Goal: Navigation & Orientation: Understand site structure

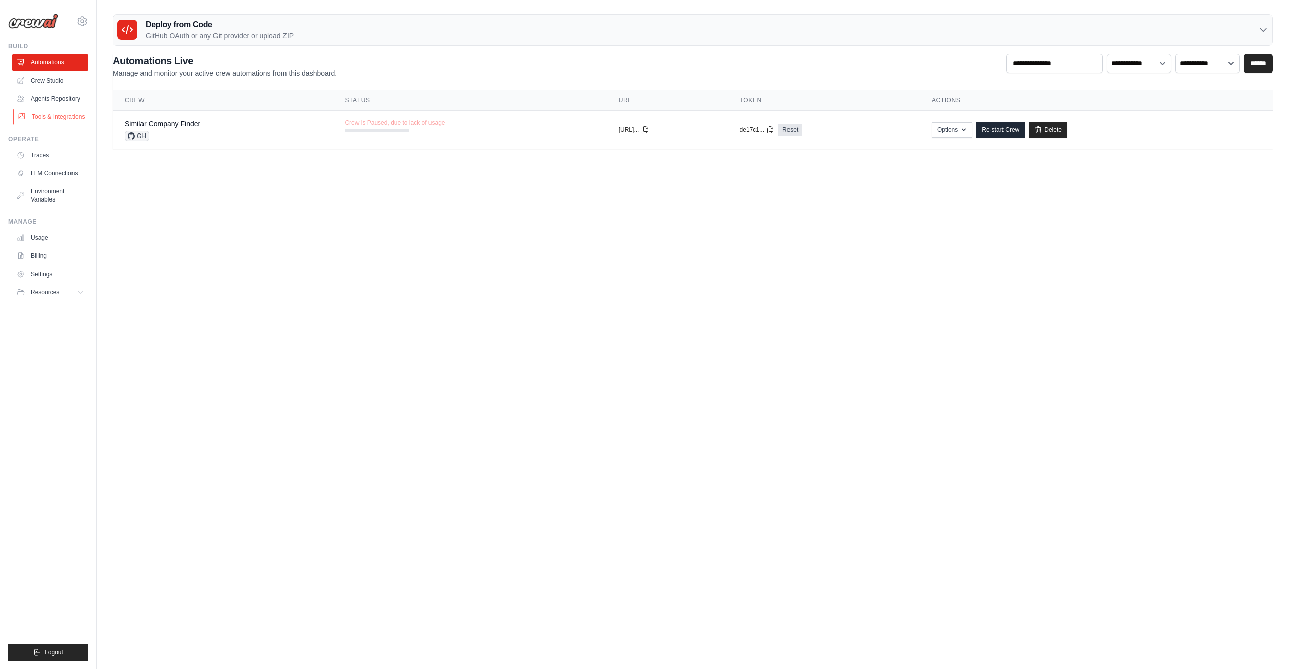
click at [71, 122] on link "Tools & Integrations" at bounding box center [51, 117] width 76 height 16
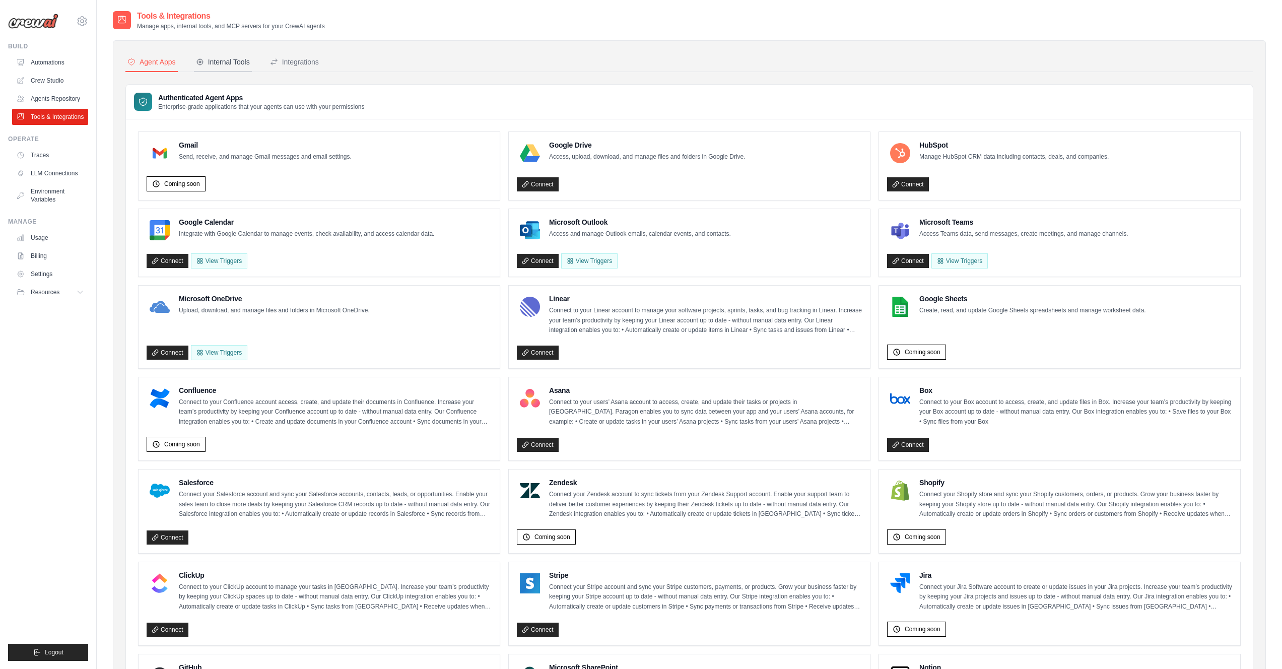
click at [225, 67] on button "Internal Tools" at bounding box center [223, 62] width 58 height 19
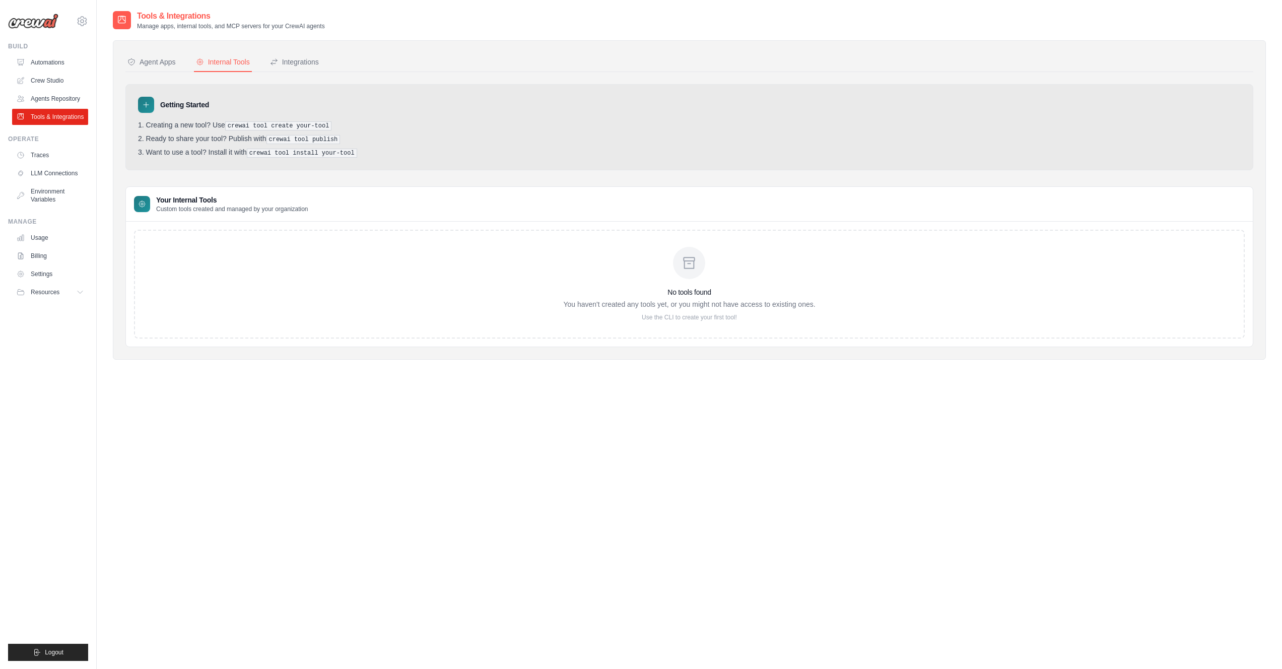
click at [219, 241] on div "No tools found You haven't created any tools yet, or you might not have access …" at bounding box center [689, 284] width 1111 height 109
click at [312, 65] on div "Integrations" at bounding box center [294, 62] width 49 height 10
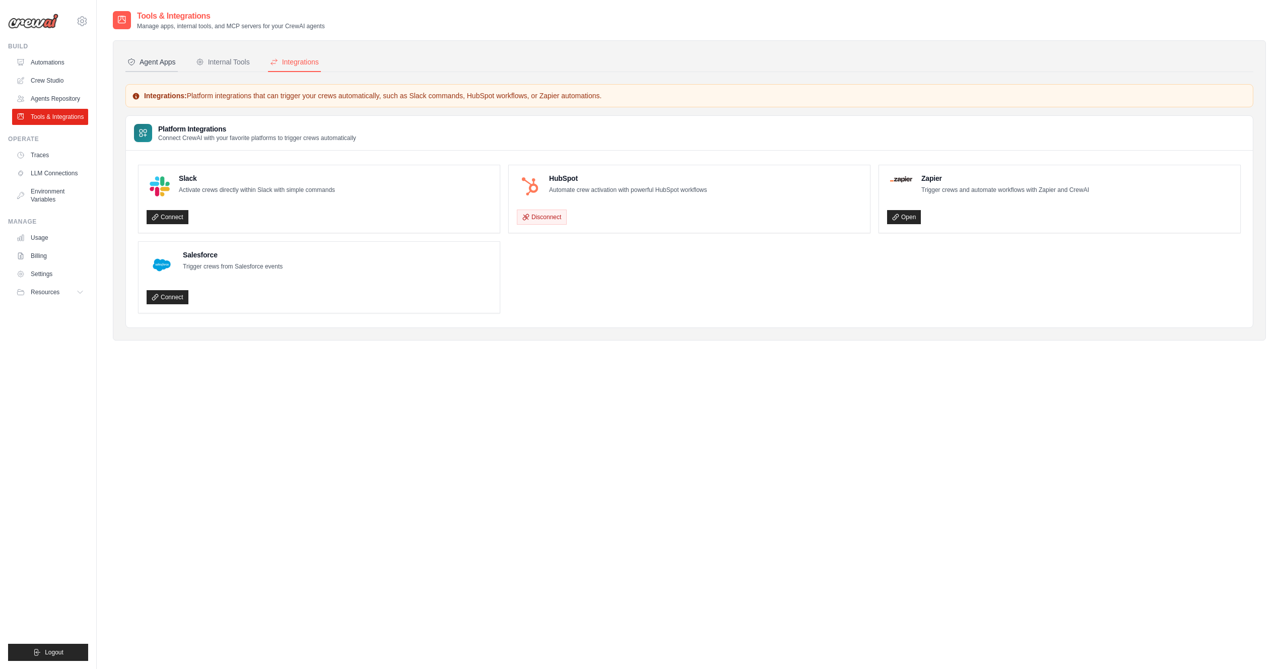
click at [161, 64] on div "Agent Apps" at bounding box center [151, 62] width 48 height 10
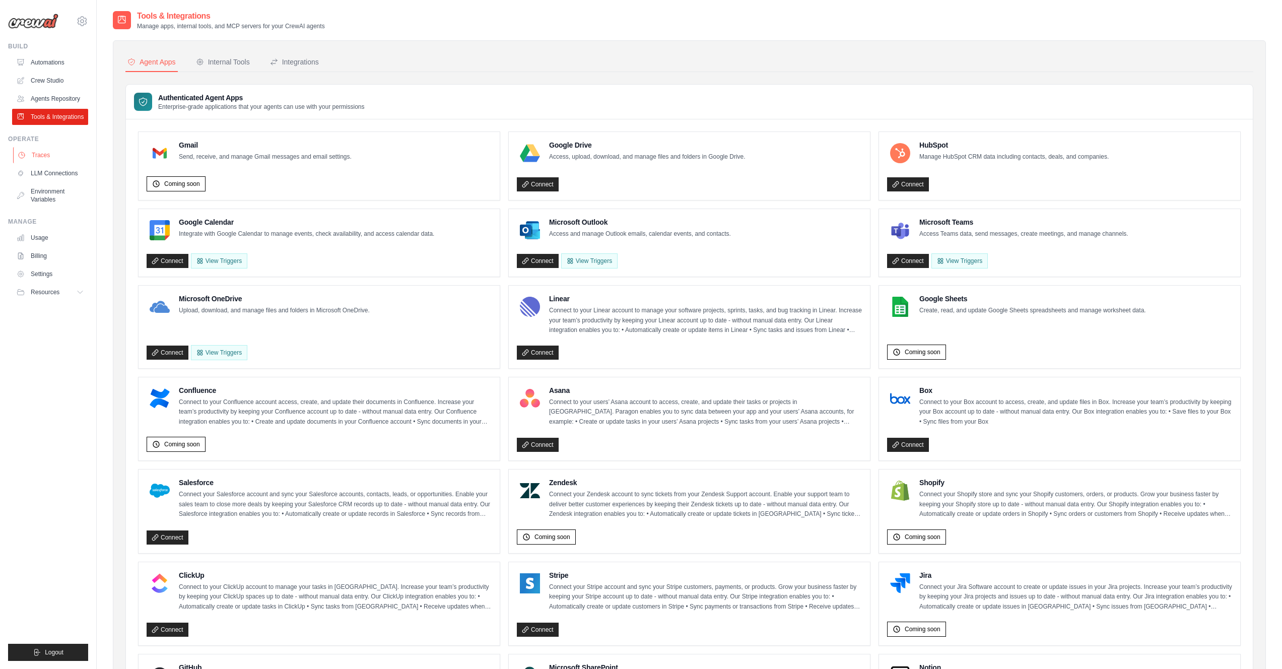
click at [49, 163] on link "Traces" at bounding box center [51, 155] width 76 height 16
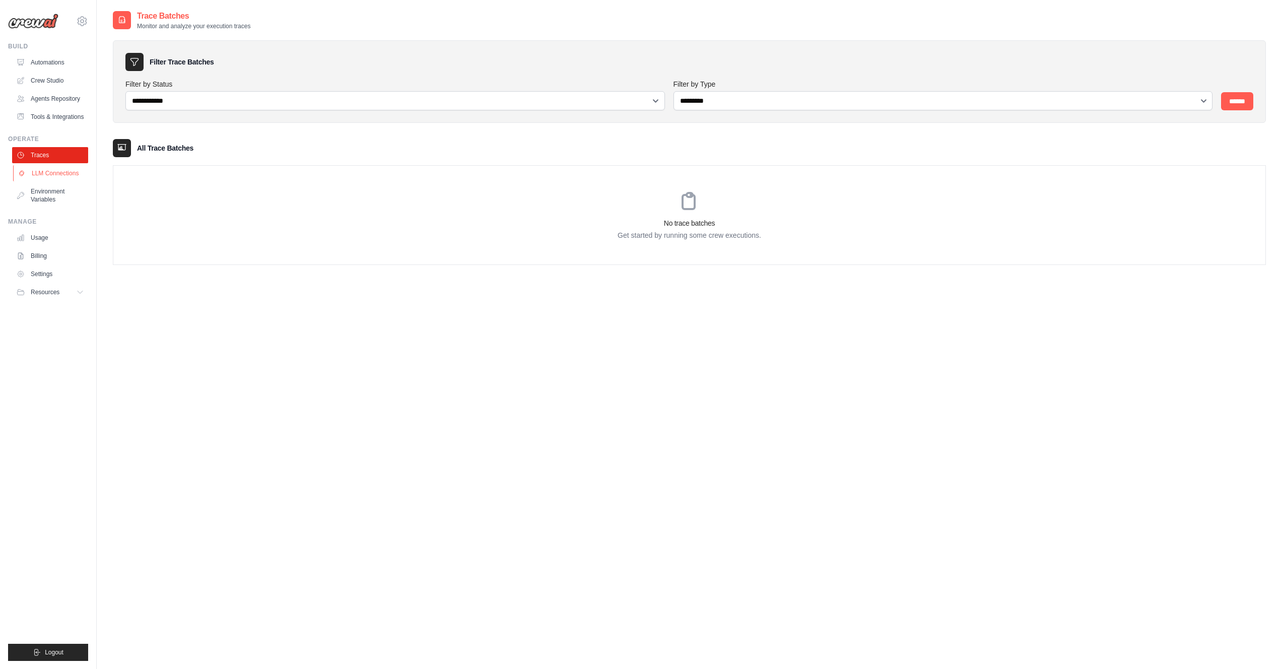
click at [64, 181] on link "LLM Connections" at bounding box center [51, 173] width 76 height 16
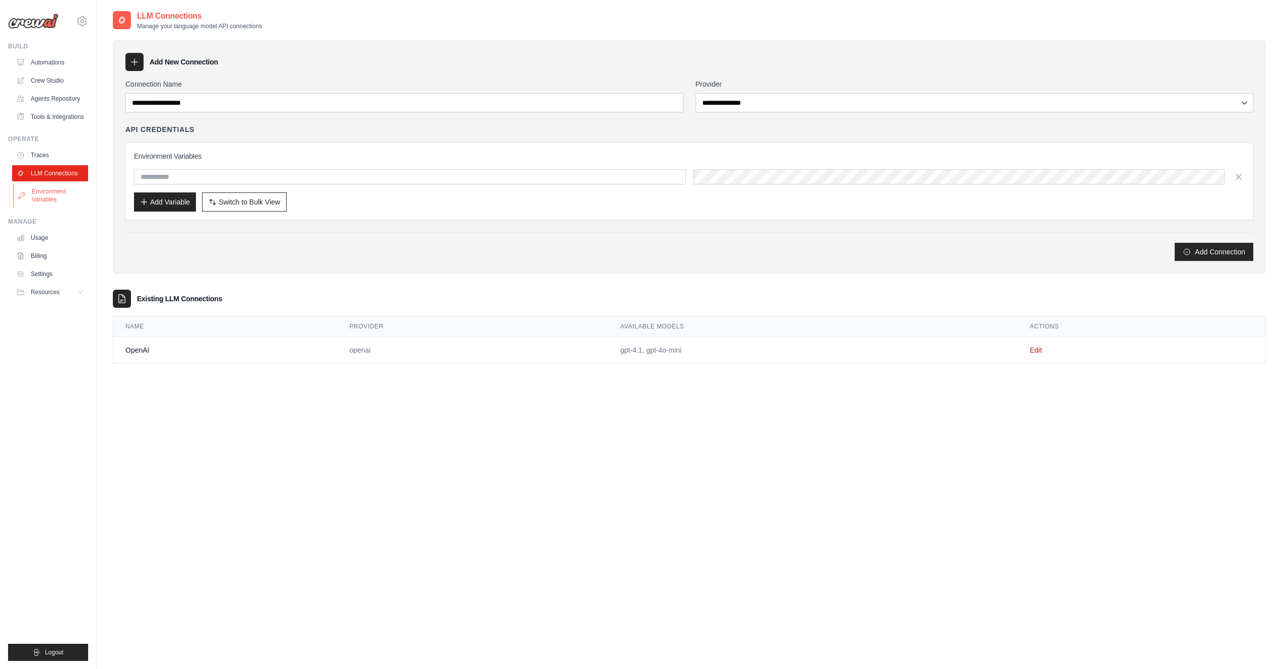
click at [54, 206] on link "Environment Variables" at bounding box center [51, 195] width 76 height 24
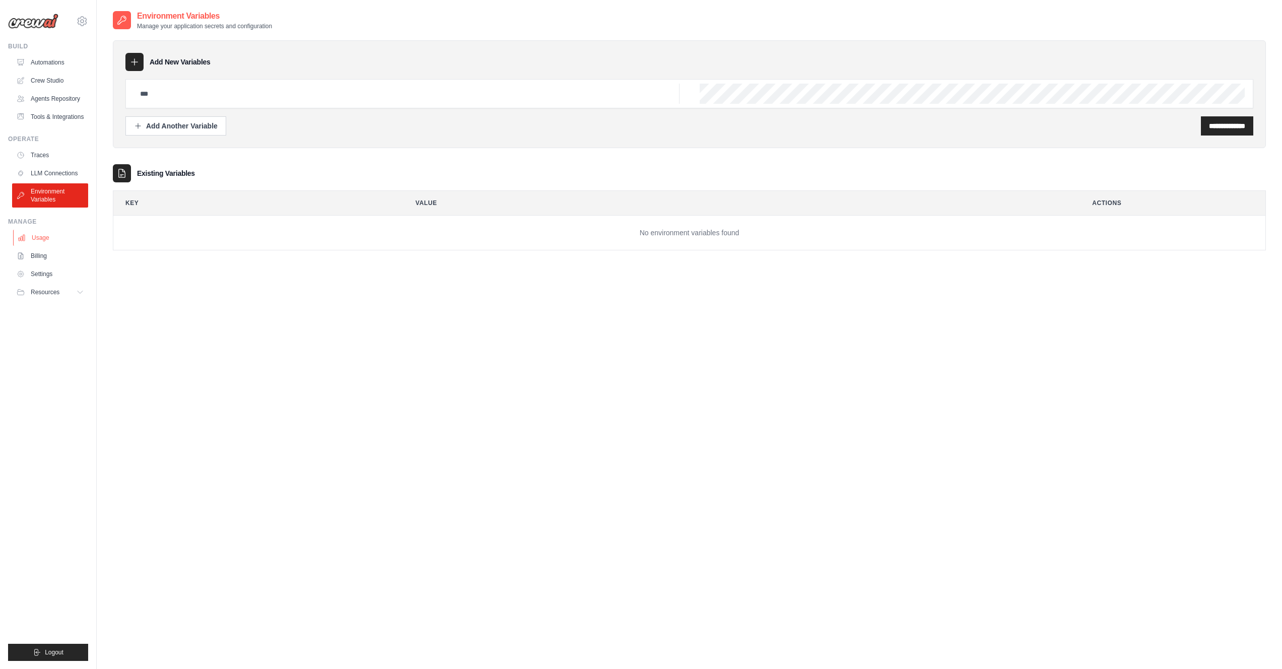
click at [48, 245] on link "Usage" at bounding box center [51, 238] width 76 height 16
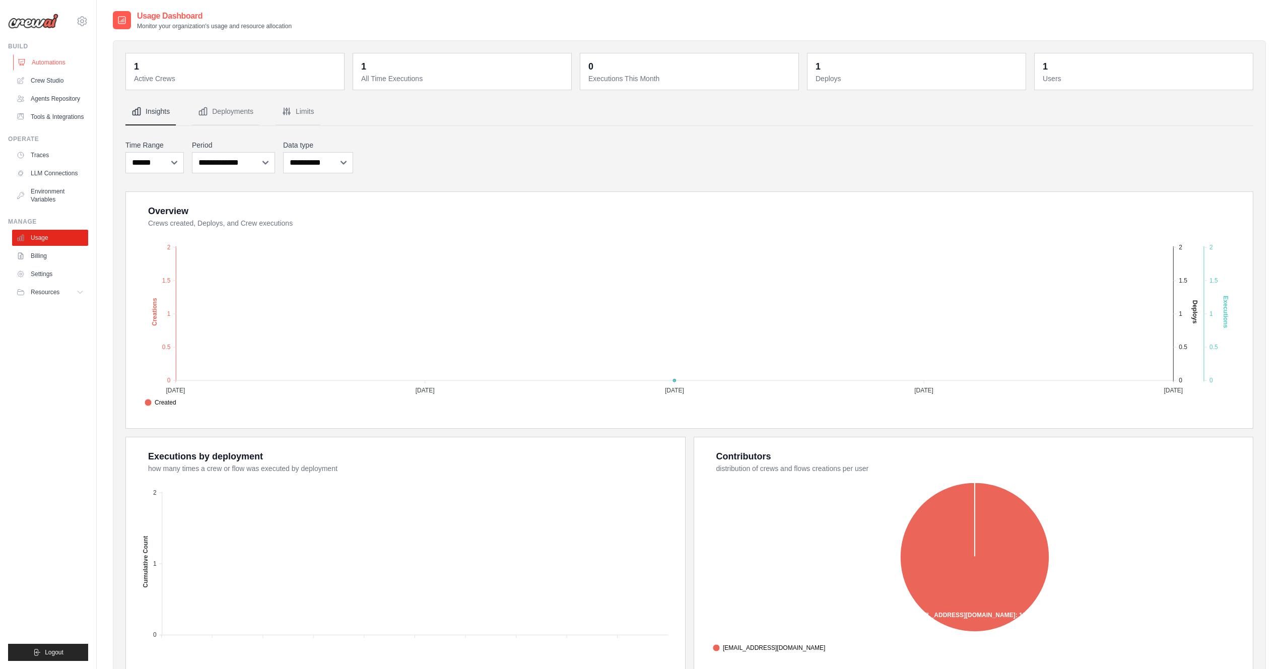
click at [45, 65] on link "Automations" at bounding box center [51, 62] width 76 height 16
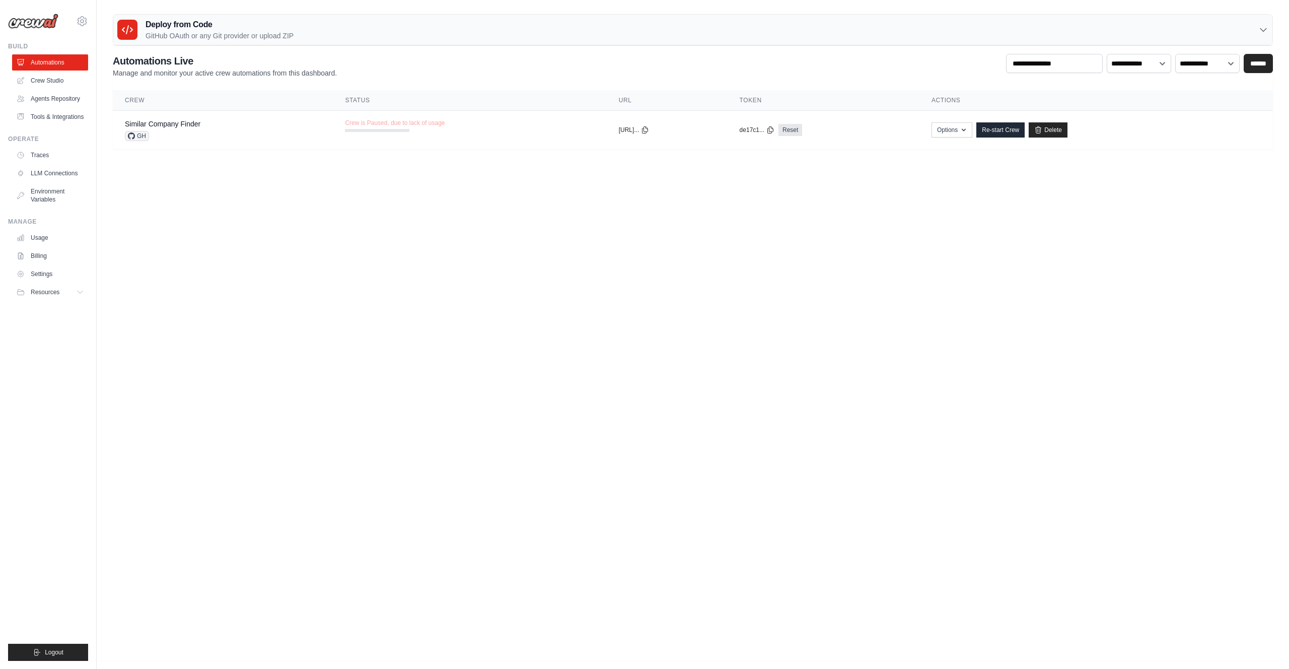
click at [850, 388] on body "andrius@evolvery.io Settings Build Automations" at bounding box center [644, 334] width 1289 height 669
click at [54, 78] on link "Crew Studio" at bounding box center [51, 81] width 76 height 16
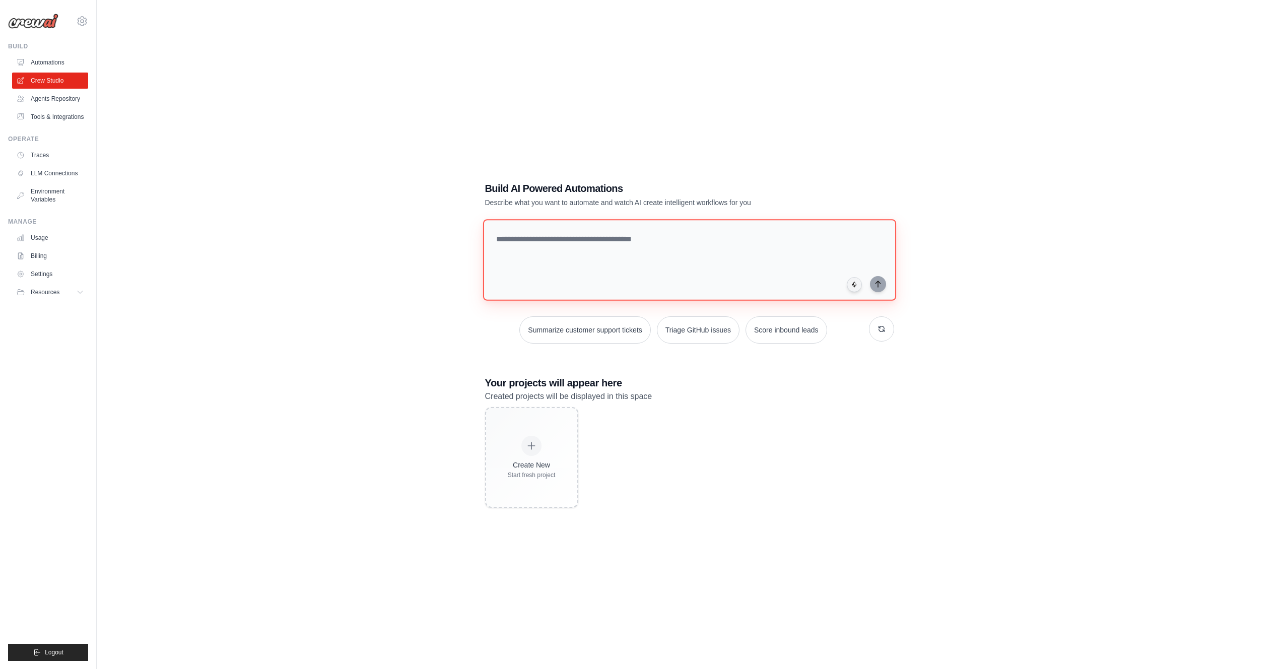
click at [573, 257] on textarea at bounding box center [689, 260] width 413 height 82
click at [881, 334] on button "button" at bounding box center [881, 328] width 25 height 25
click at [629, 270] on textarea at bounding box center [689, 260] width 413 height 82
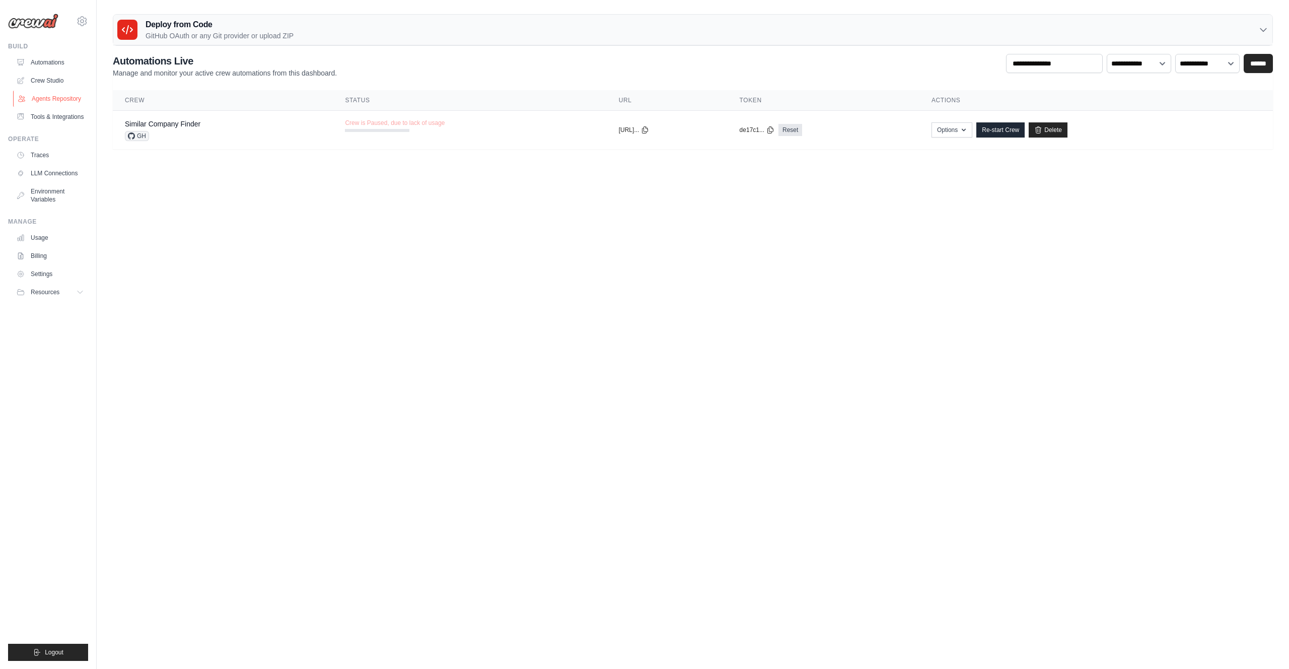
click at [73, 98] on link "Agents Repository" at bounding box center [51, 99] width 76 height 16
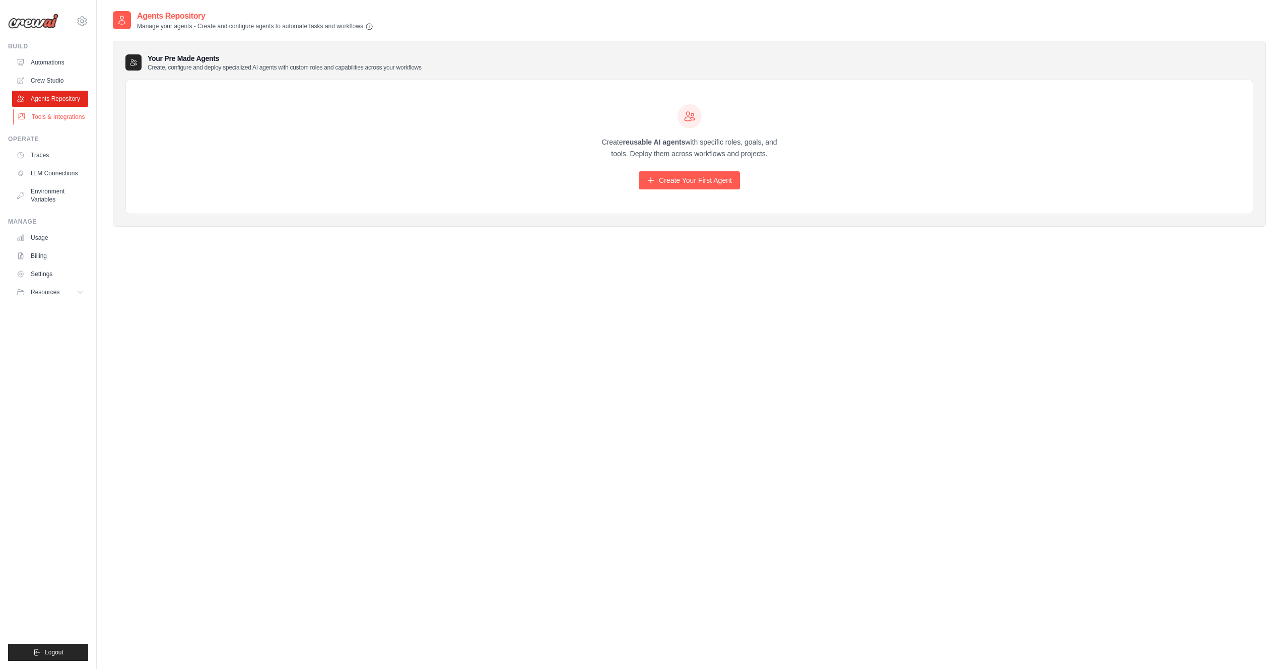
click at [64, 125] on link "Tools & Integrations" at bounding box center [51, 117] width 76 height 16
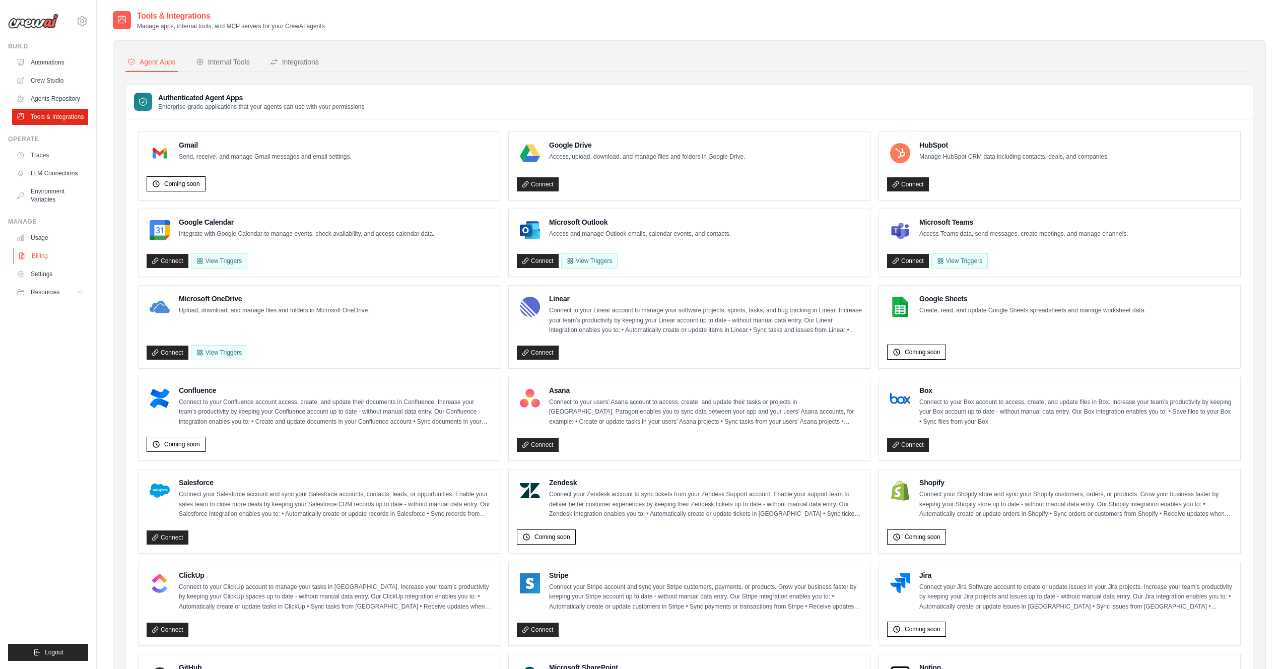
click at [47, 264] on link "Billing" at bounding box center [51, 256] width 76 height 16
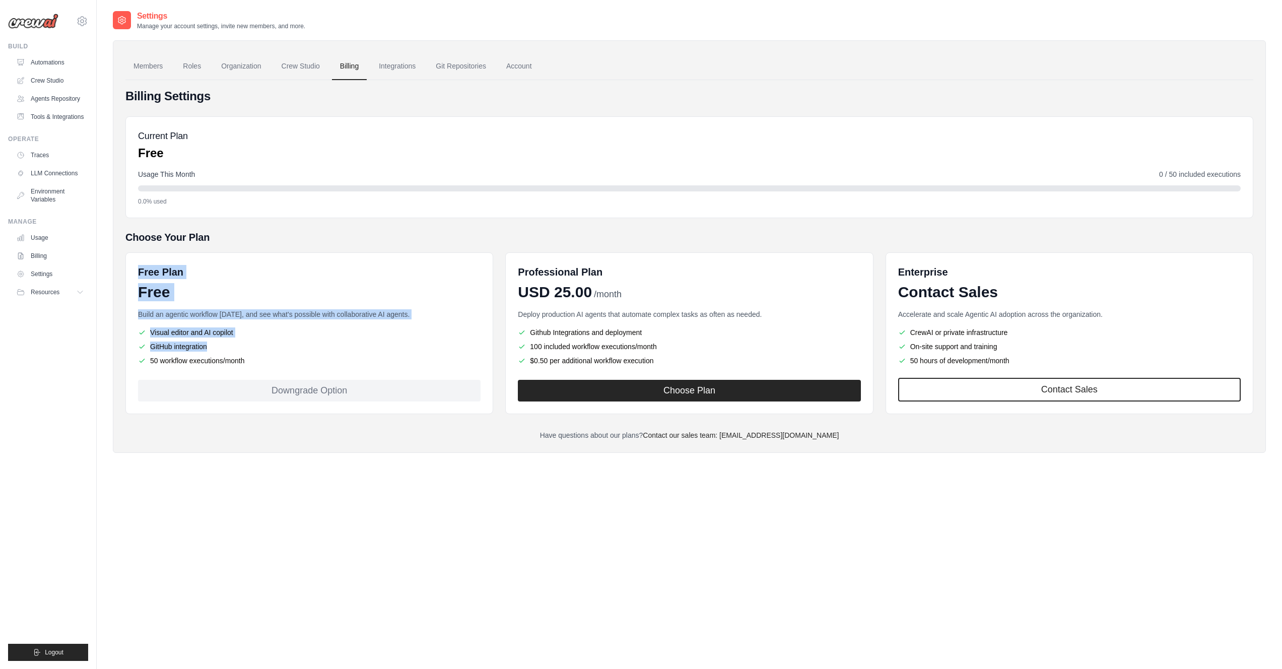
drag, startPoint x: 280, startPoint y: 362, endPoint x: 136, endPoint y: 273, distance: 168.7
click at [136, 273] on div "Free Plan Free Build an agentic workflow [DATE], and see what's possible with c…" at bounding box center [309, 333] width 368 height 162
click at [136, 272] on div "Free Plan Free Build an agentic workflow [DATE], and see what's possible with c…" at bounding box center [309, 333] width 368 height 162
drag, startPoint x: 137, startPoint y: 270, endPoint x: 285, endPoint y: 361, distance: 172.9
click at [283, 361] on div "Free Plan Free Build an agentic workflow [DATE], and see what's possible with c…" at bounding box center [309, 333] width 368 height 162
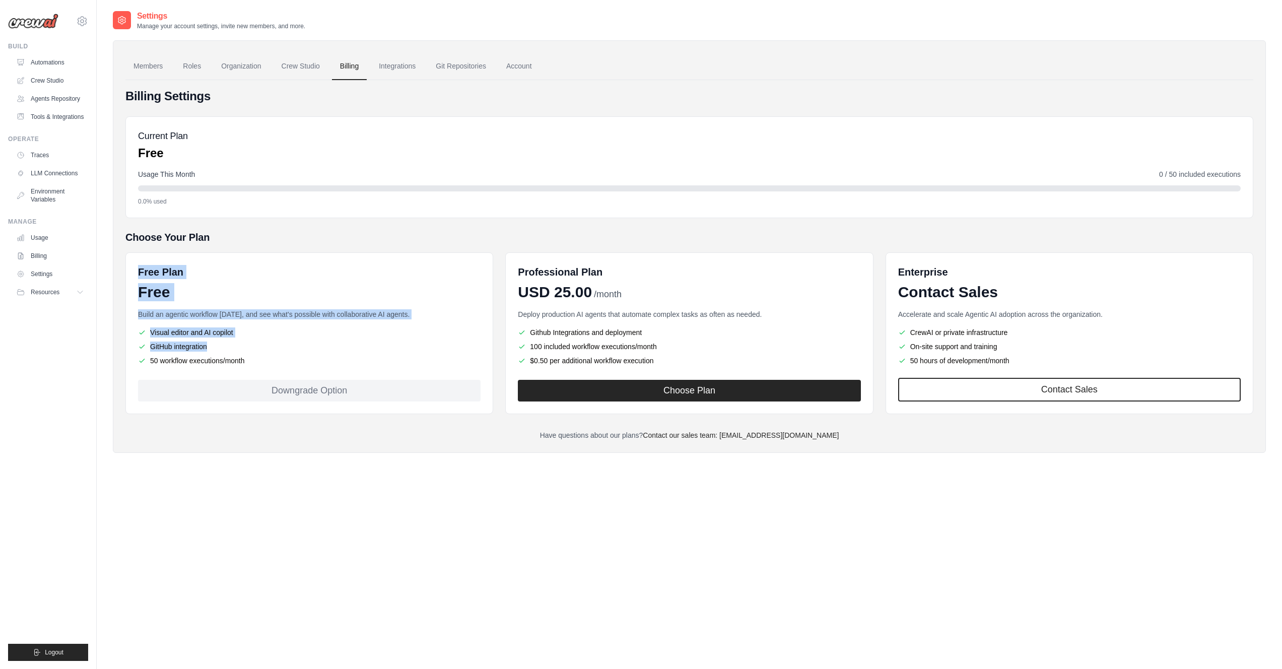
click at [285, 361] on li "50 workflow executions/month" at bounding box center [309, 361] width 342 height 10
click at [617, 557] on div "Settings Manage your account settings, invite new members, and more. Members Ro…" at bounding box center [689, 344] width 1153 height 669
click at [469, 71] on link "Git Repositories" at bounding box center [461, 66] width 66 height 27
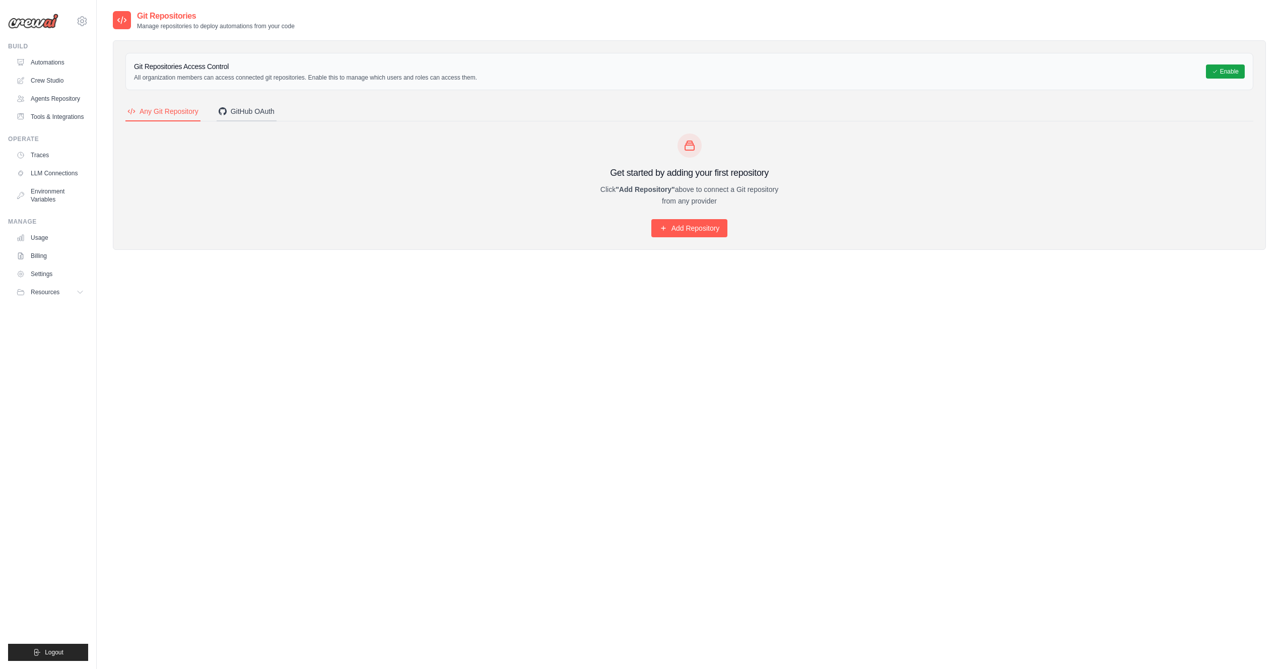
click at [244, 116] on div "GitHub OAuth" at bounding box center [247, 111] width 56 height 10
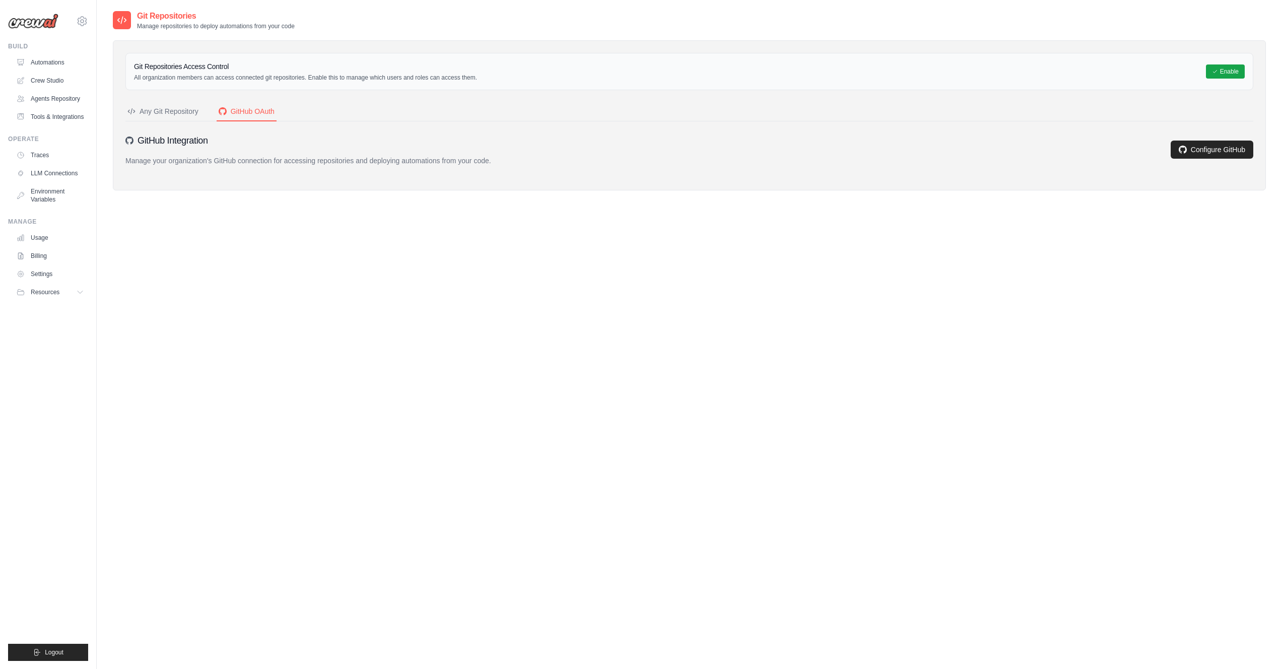
click at [166, 114] on div "Any Git Repository" at bounding box center [162, 111] width 71 height 10
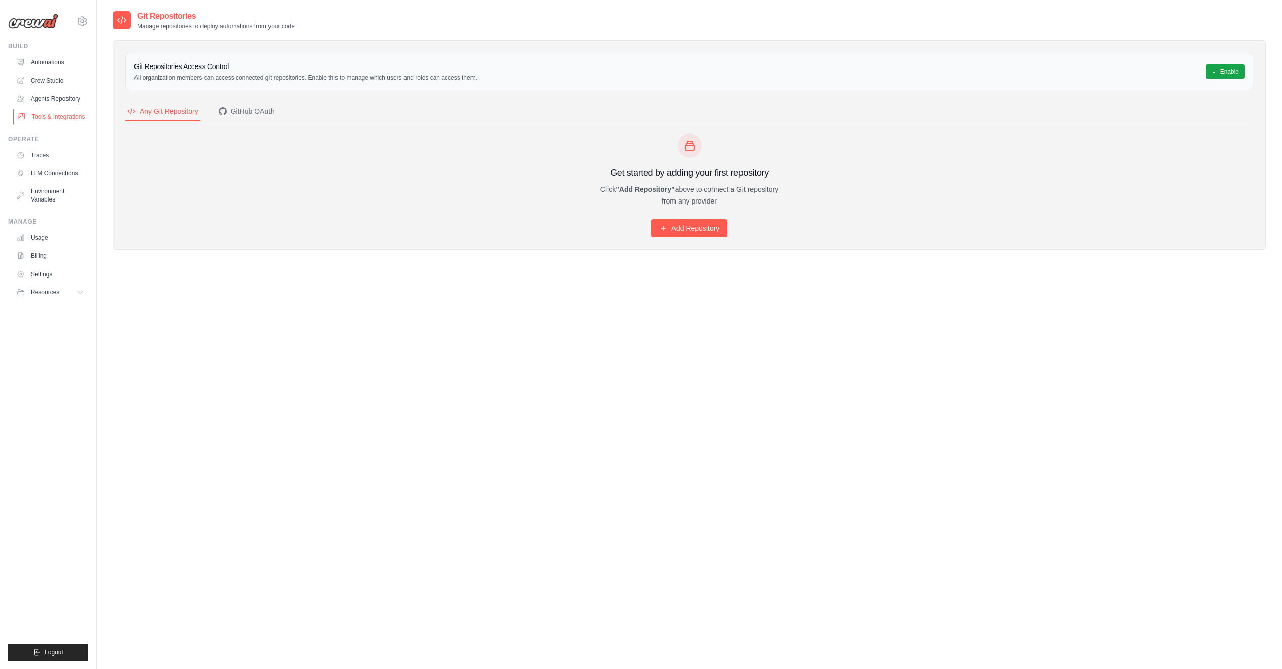
click at [36, 125] on link "Tools & Integrations" at bounding box center [51, 117] width 76 height 16
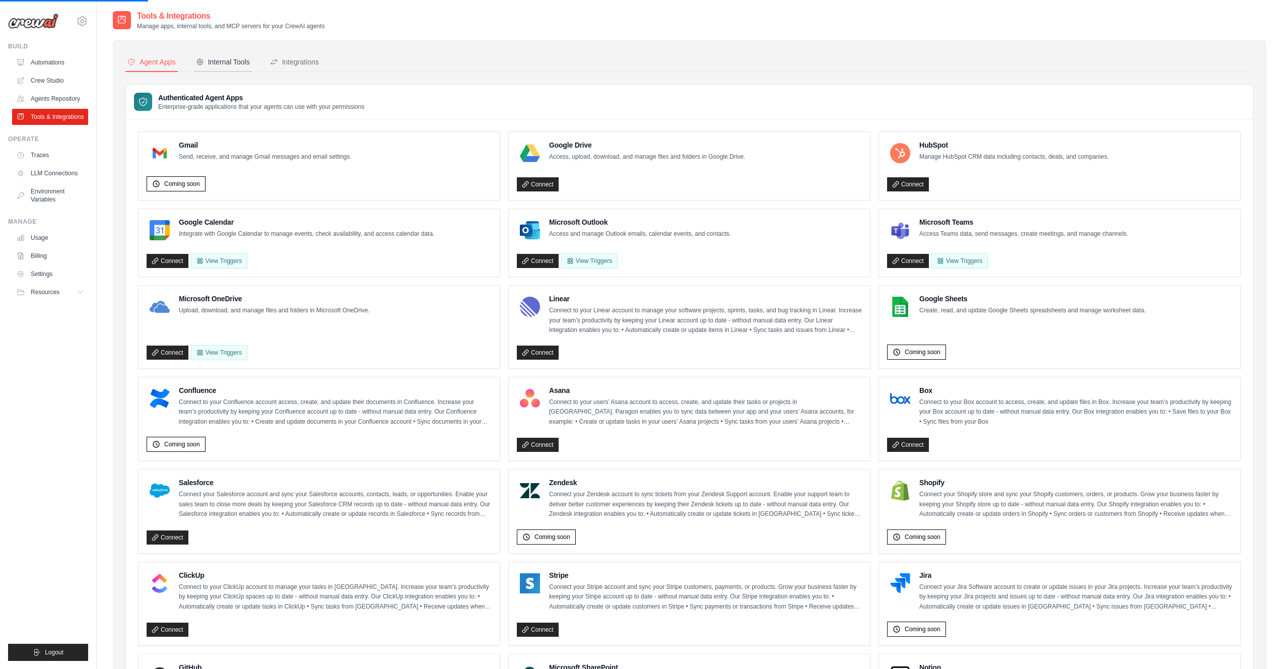
click at [249, 59] on div "Internal Tools" at bounding box center [223, 62] width 54 height 10
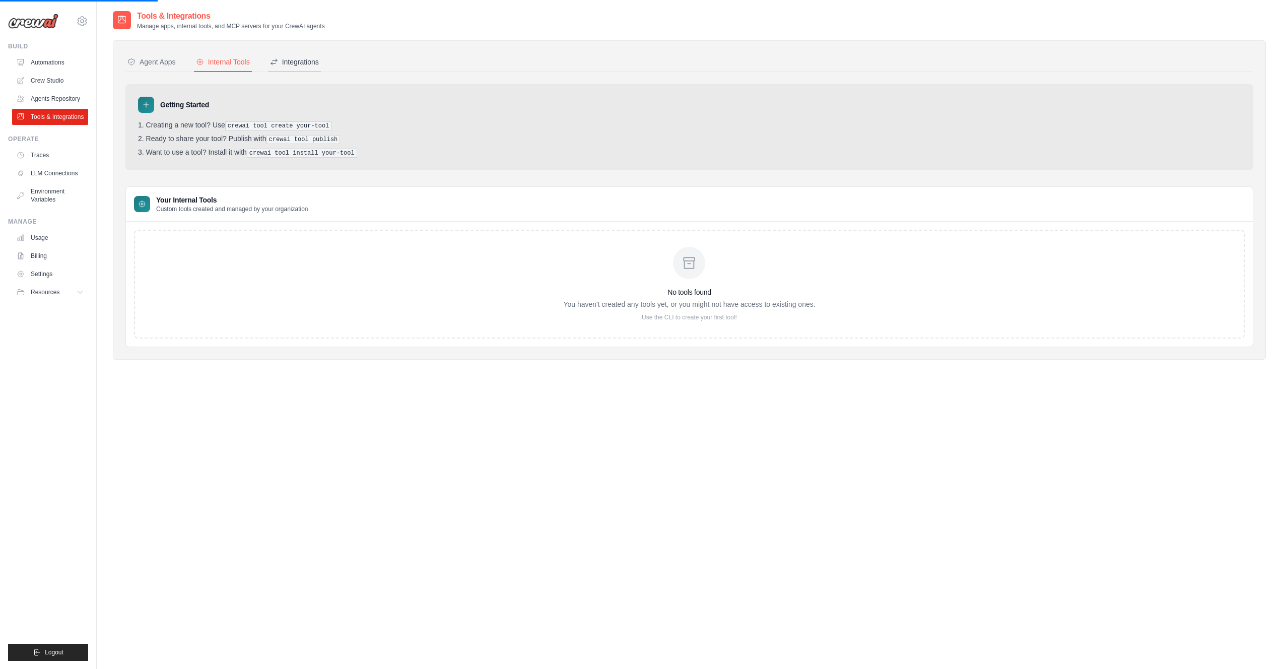
click at [317, 60] on div "Integrations" at bounding box center [294, 62] width 49 height 10
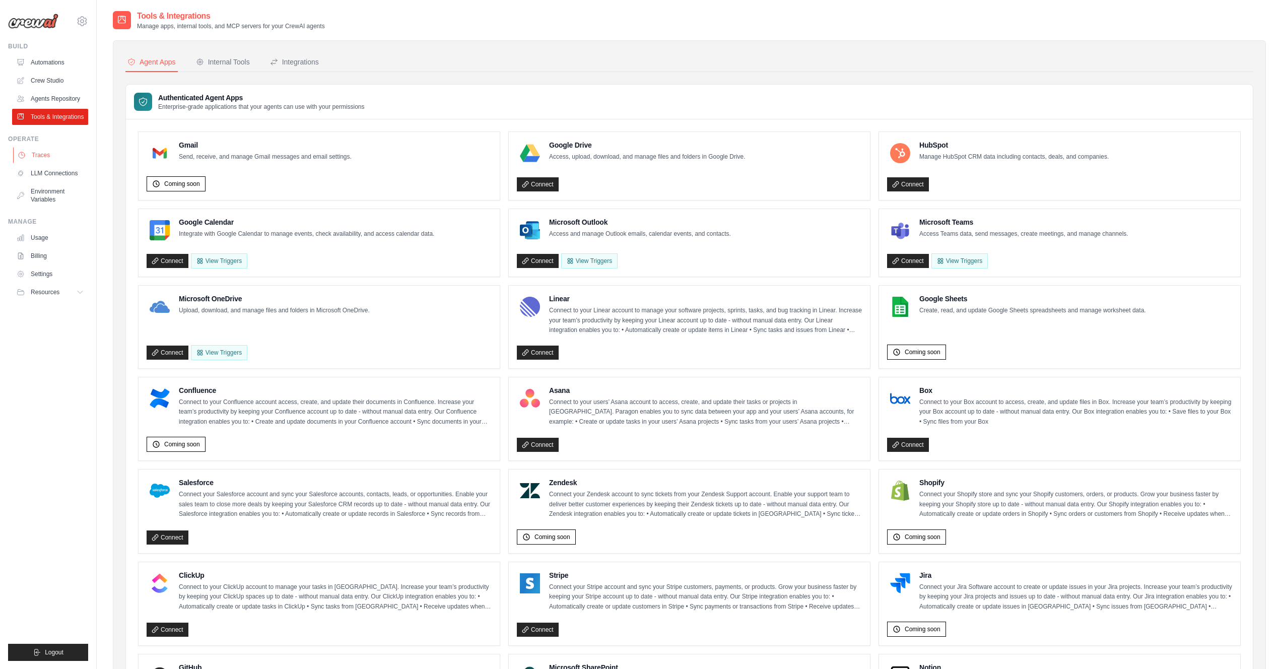
click at [47, 163] on link "Traces" at bounding box center [51, 155] width 76 height 16
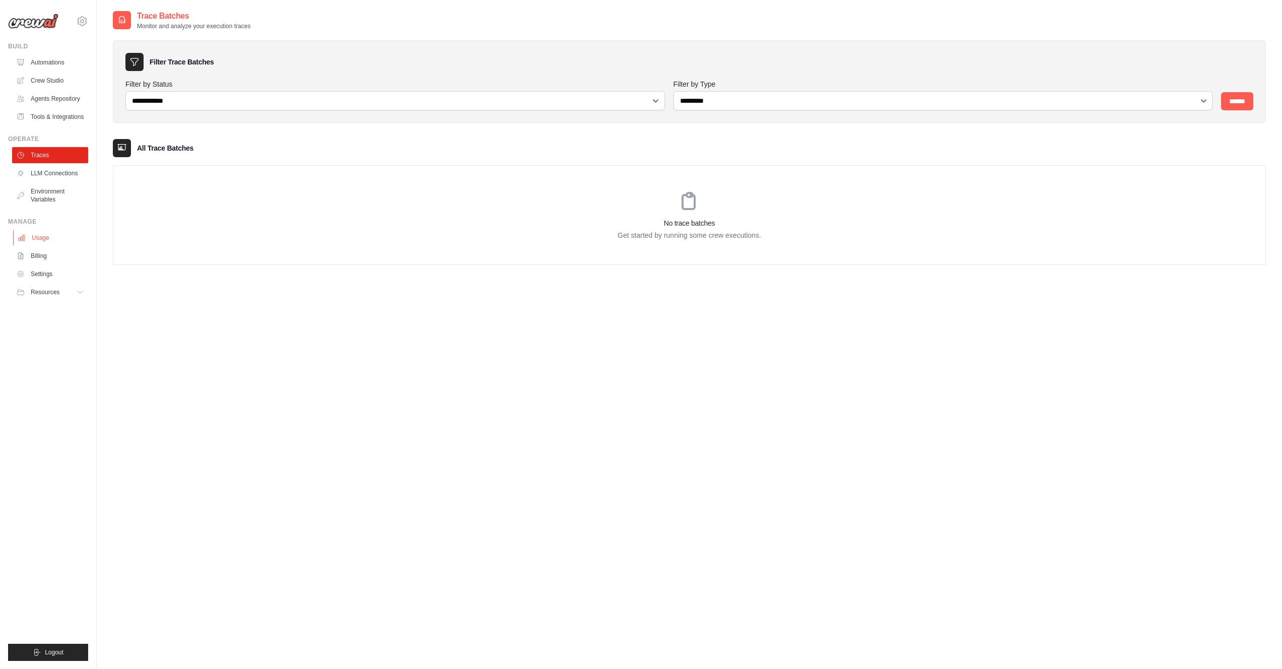
click at [59, 246] on link "Usage" at bounding box center [51, 238] width 76 height 16
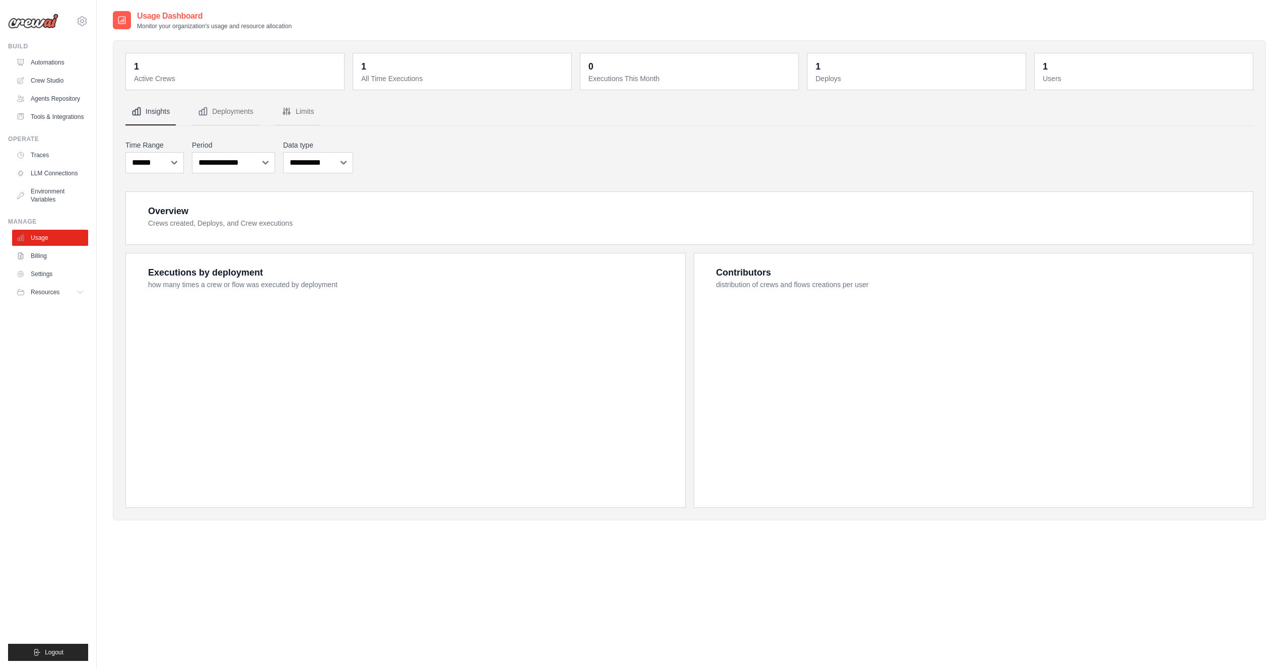
click at [72, 300] on button "Resources" at bounding box center [50, 292] width 76 height 16
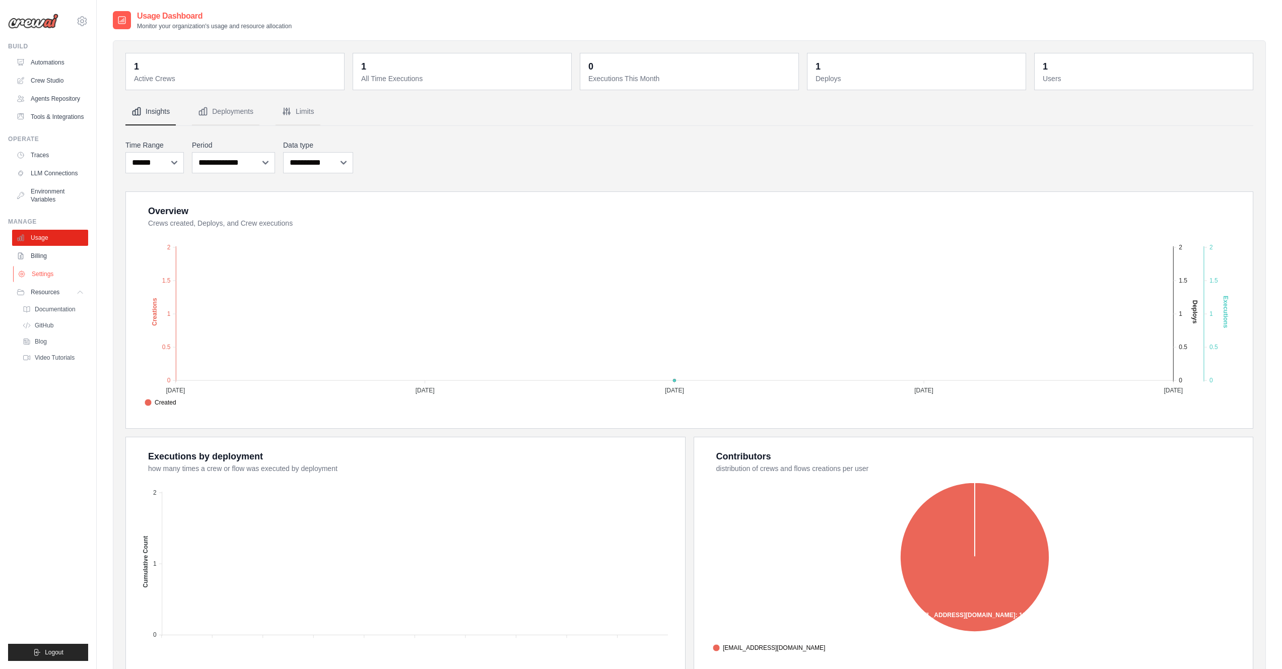
click at [41, 282] on link "Settings" at bounding box center [51, 274] width 76 height 16
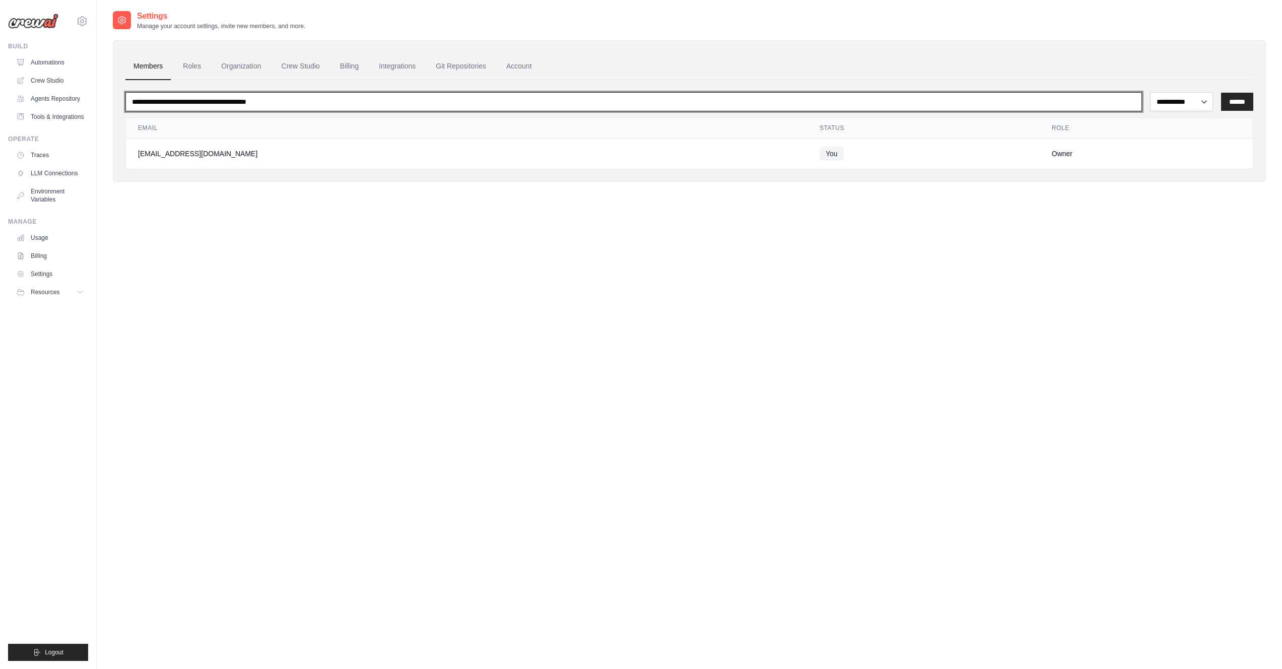
click at [155, 100] on input "email" at bounding box center [633, 101] width 1016 height 19
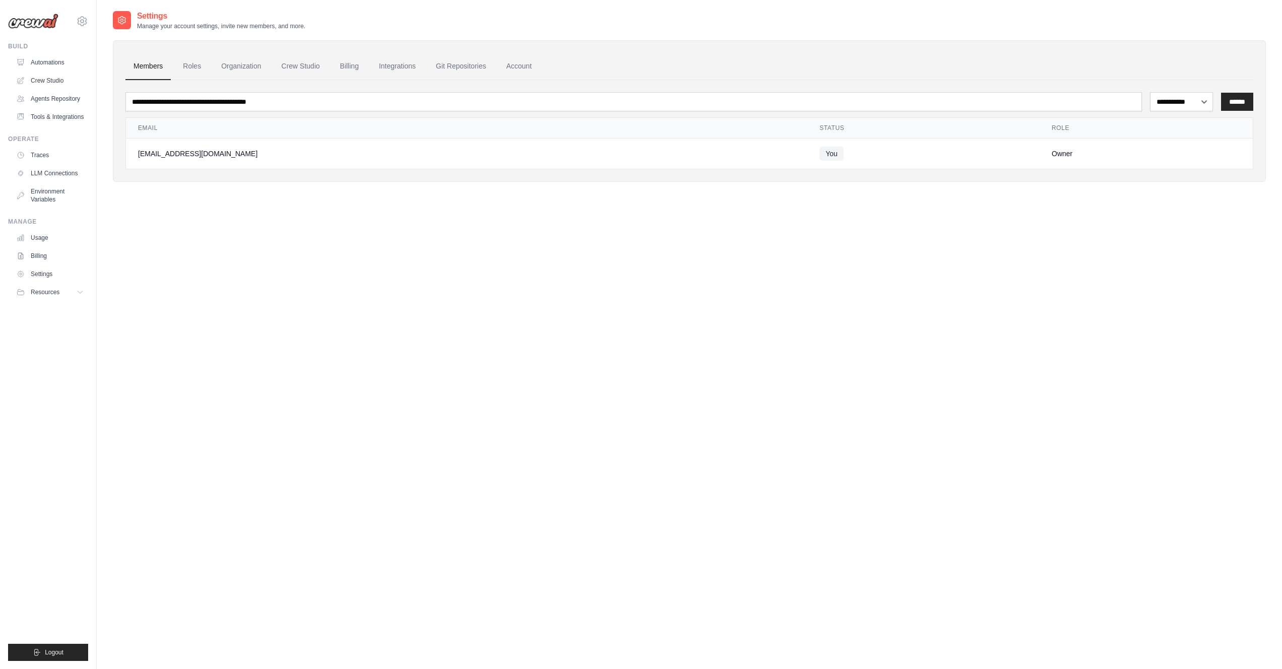
click at [376, 353] on div "**********" at bounding box center [689, 344] width 1153 height 669
click at [53, 82] on link "Crew Studio" at bounding box center [51, 81] width 76 height 16
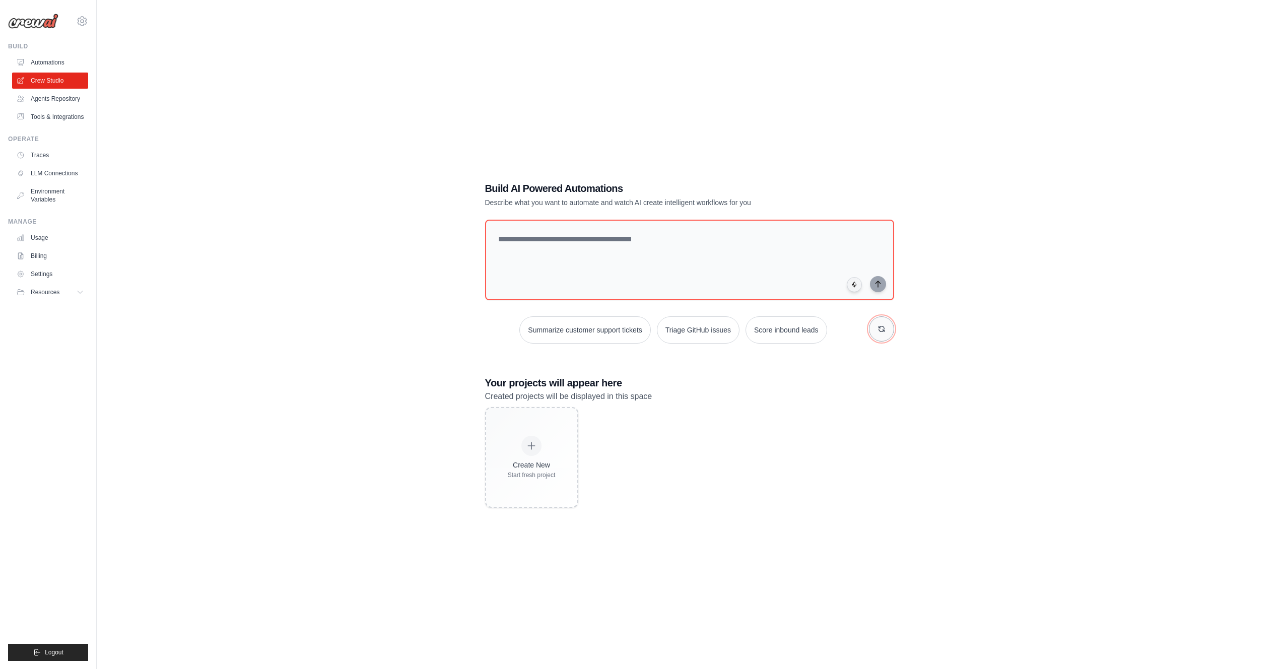
click at [886, 337] on button "button" at bounding box center [881, 328] width 25 height 25
click at [55, 125] on link "Tools & Integrations" at bounding box center [51, 117] width 76 height 16
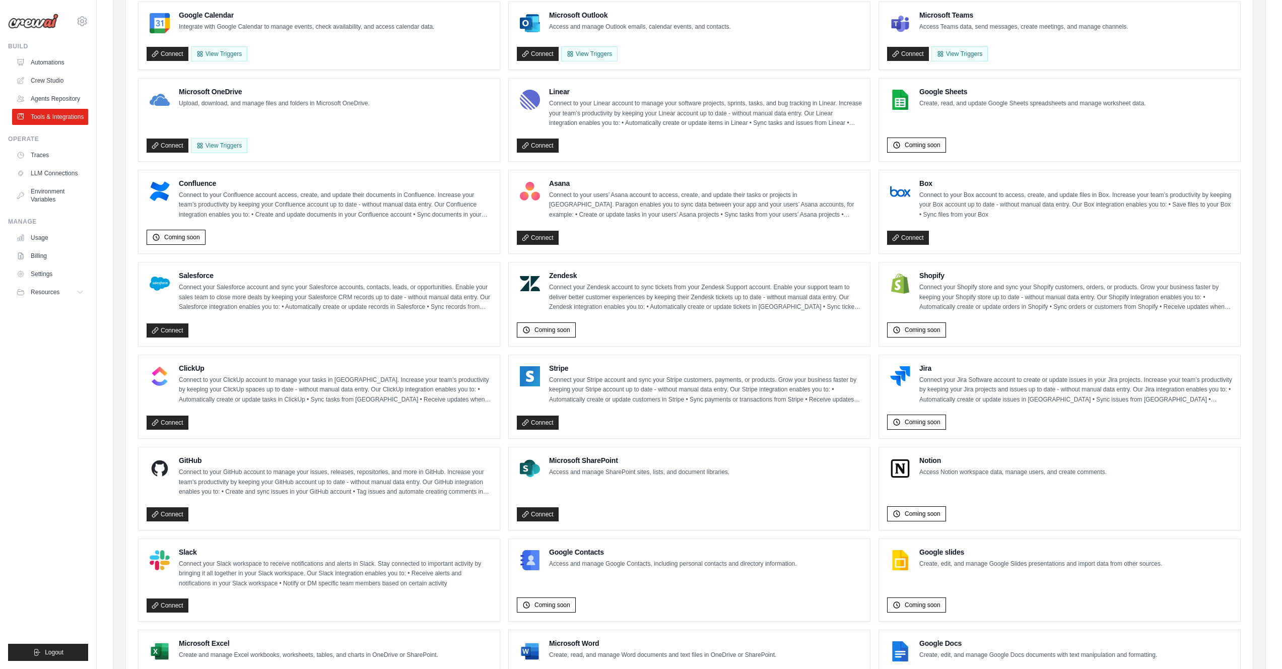
scroll to position [20, 0]
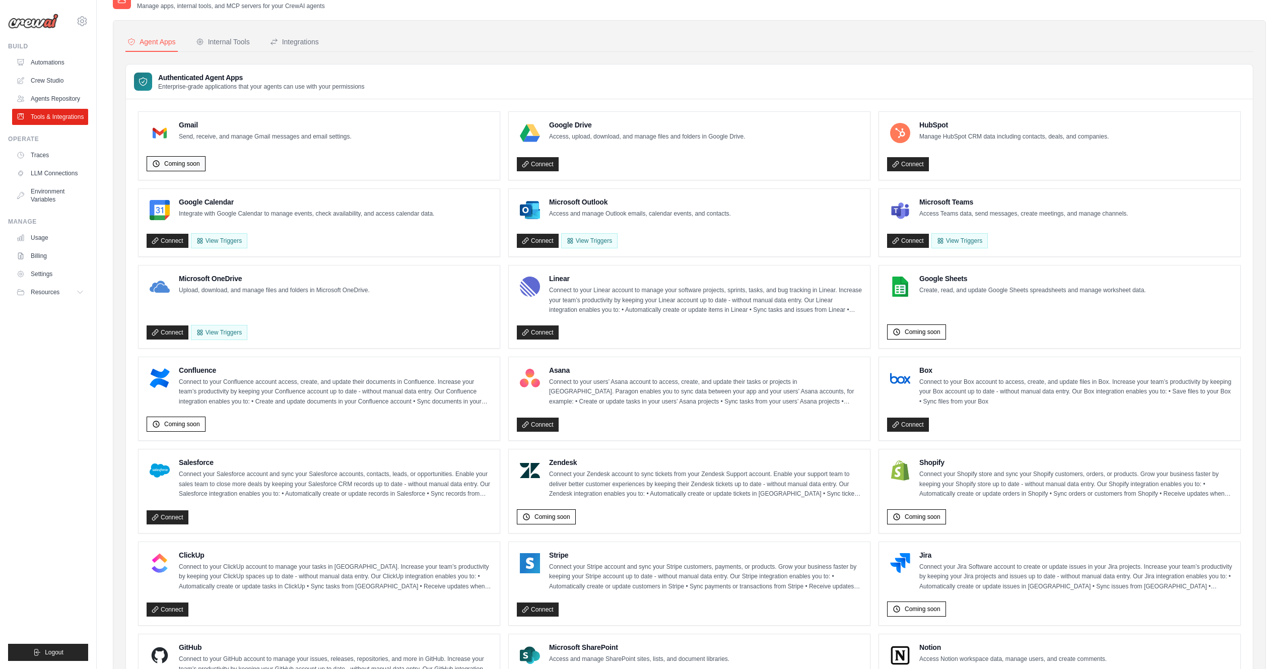
click at [192, 164] on span "Coming soon" at bounding box center [182, 164] width 36 height 8
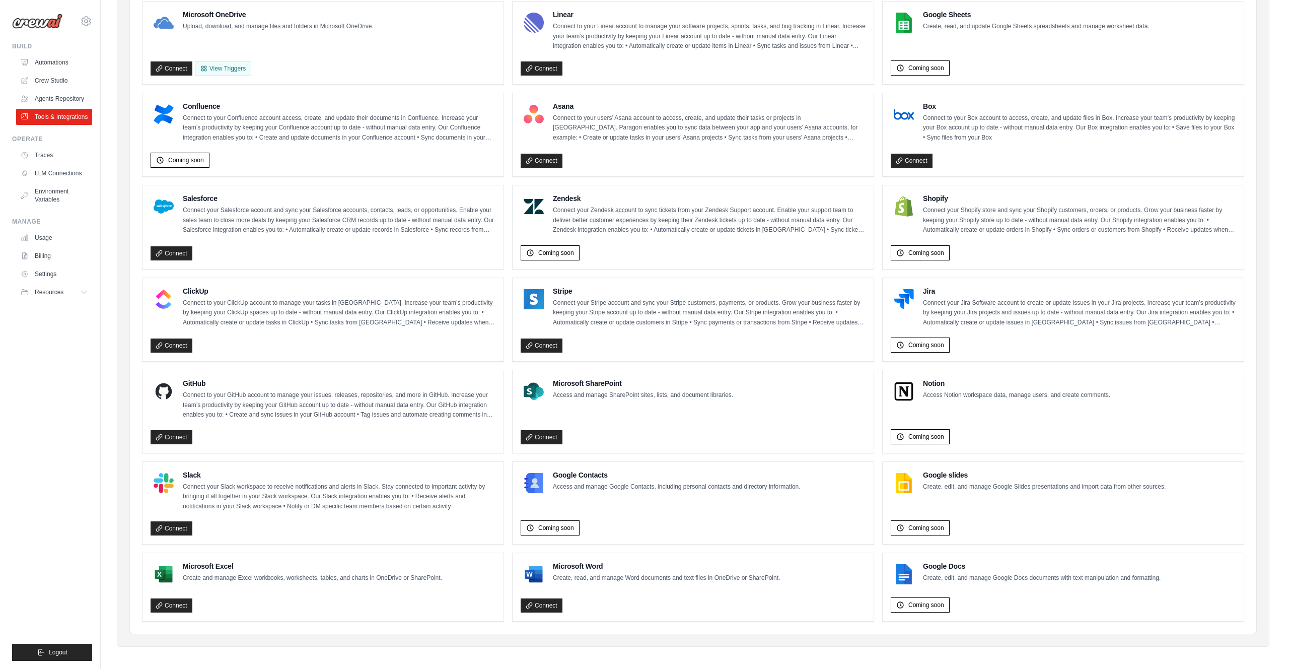
scroll to position [0, 0]
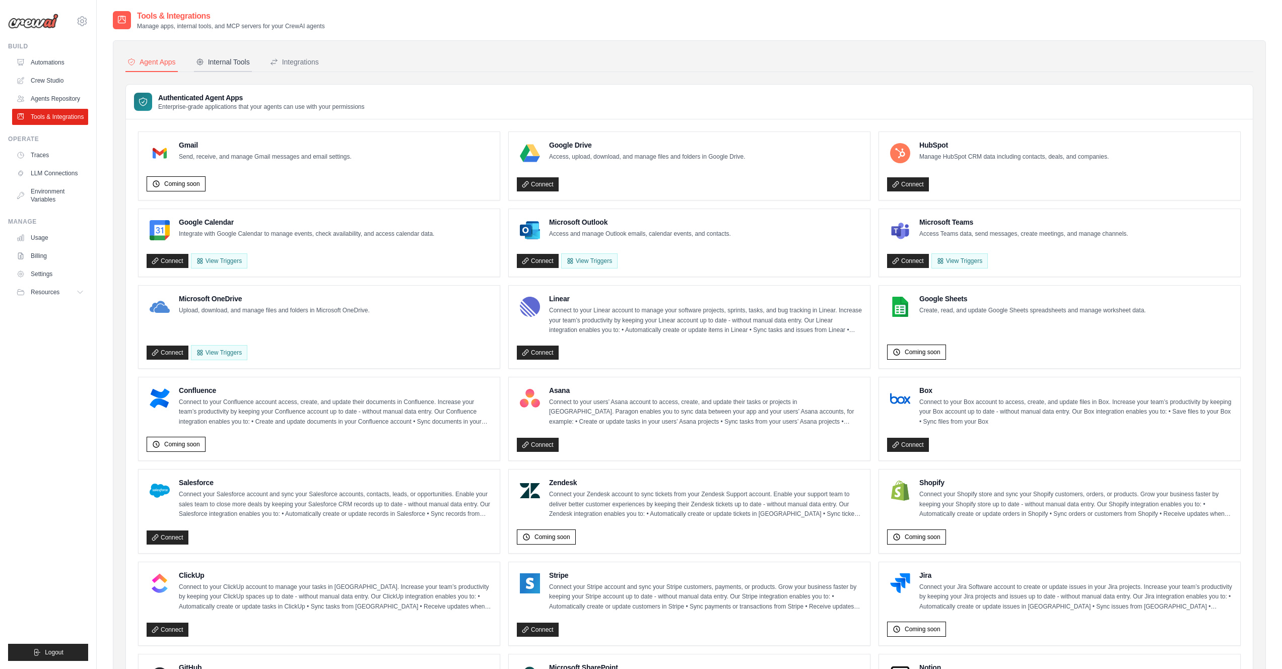
click at [233, 60] on div "Internal Tools" at bounding box center [223, 62] width 54 height 10
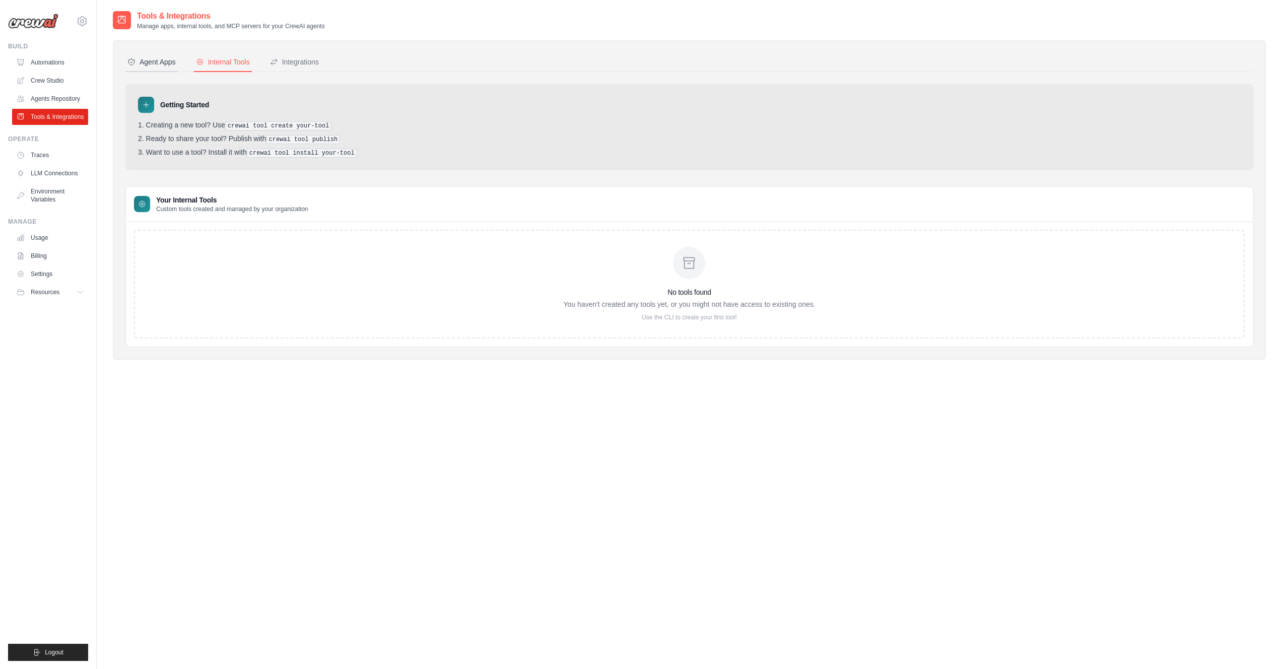
click at [169, 59] on div "Agent Apps" at bounding box center [151, 62] width 48 height 10
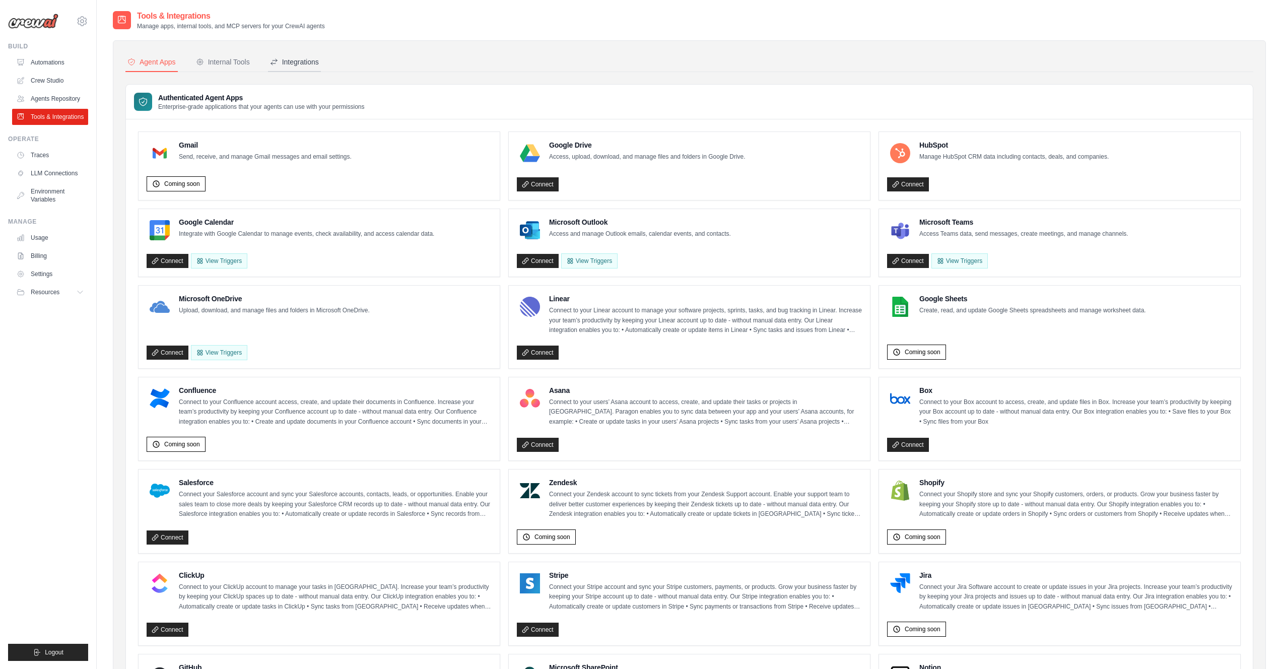
click at [310, 66] on div "Integrations" at bounding box center [294, 62] width 49 height 10
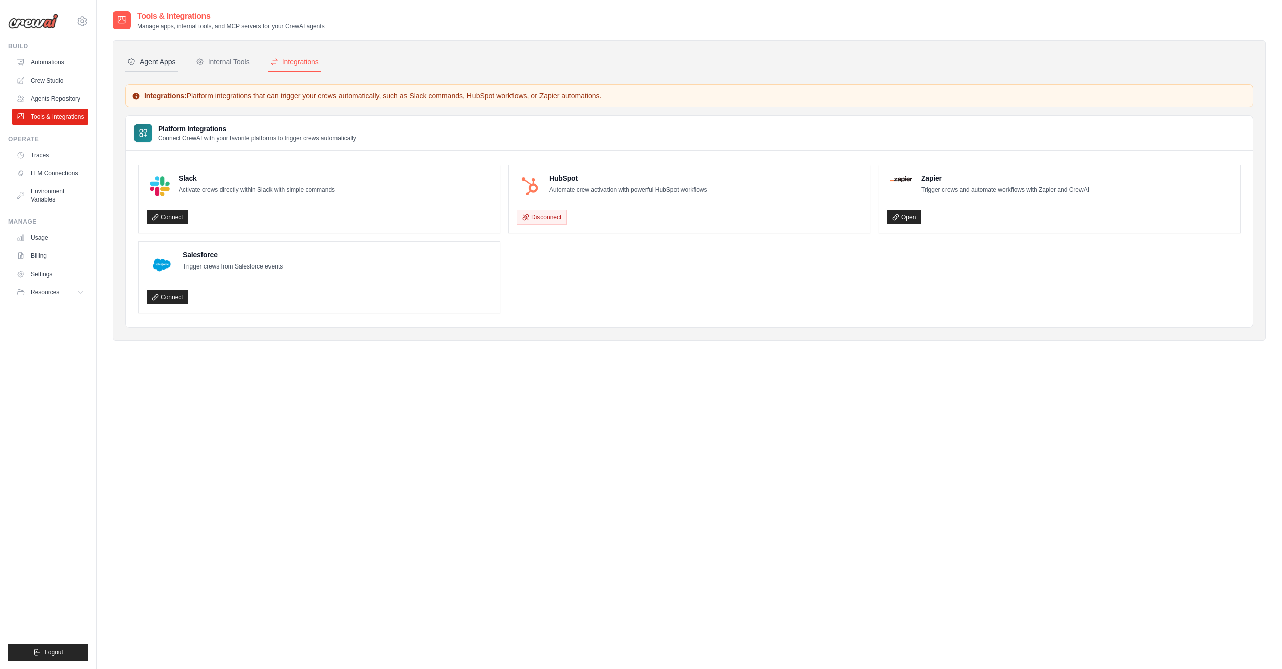
click at [160, 61] on div "Agent Apps" at bounding box center [151, 62] width 48 height 10
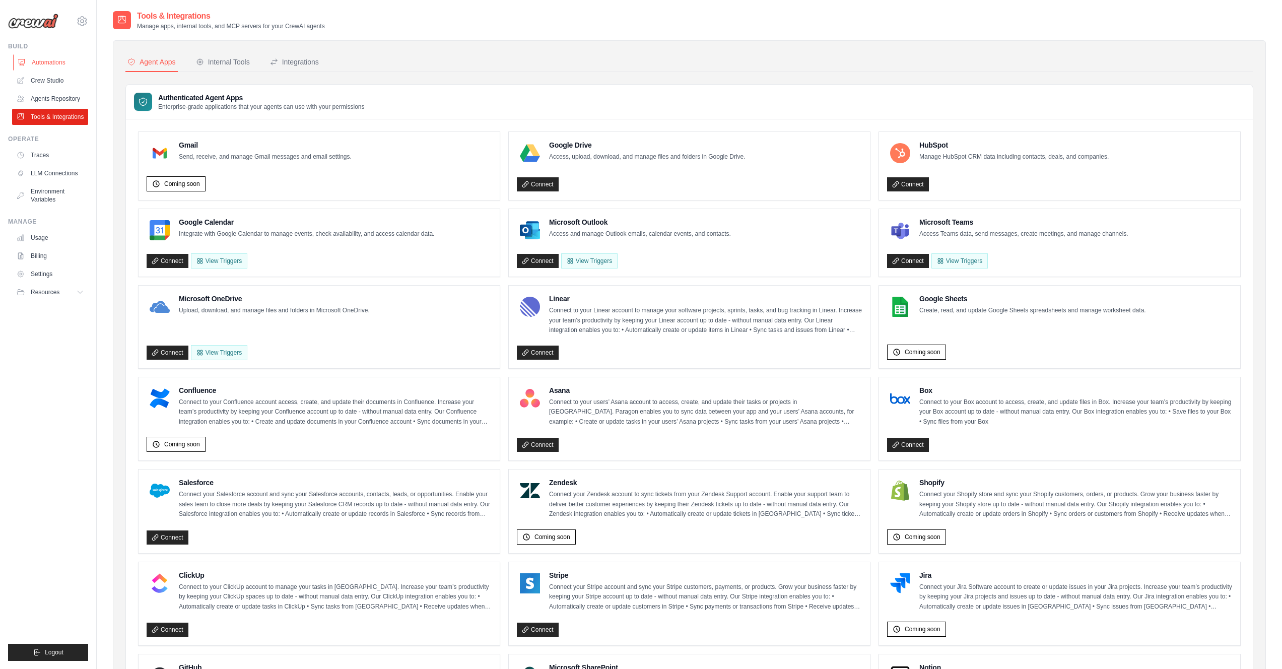
click at [59, 61] on link "Automations" at bounding box center [51, 62] width 76 height 16
